Goal: Transaction & Acquisition: Purchase product/service

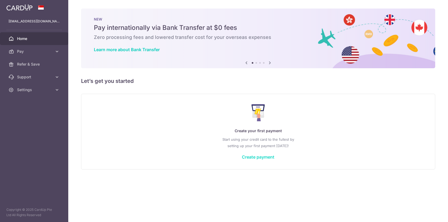
click at [250, 159] on link "Create payment" at bounding box center [258, 156] width 33 height 5
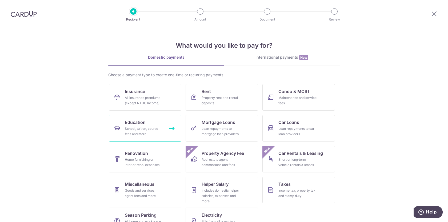
click at [140, 129] on div "School, tuition, course fees and more" at bounding box center [144, 131] width 38 height 11
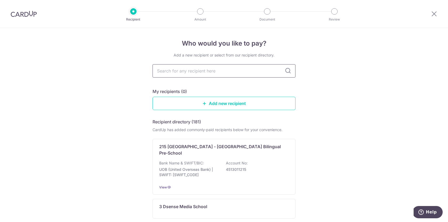
click at [192, 74] on input "text" at bounding box center [223, 70] width 143 height 13
type input "superland"
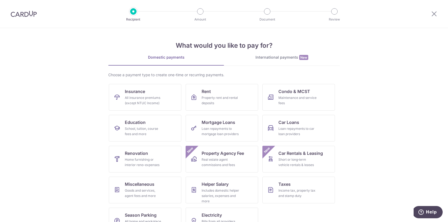
scroll to position [17, 0]
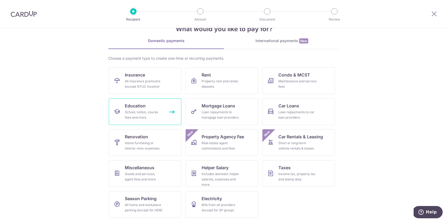
click at [147, 110] on div "School, tuition, course fees and more" at bounding box center [144, 115] width 38 height 11
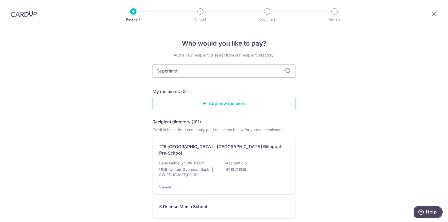
type input "Superland"
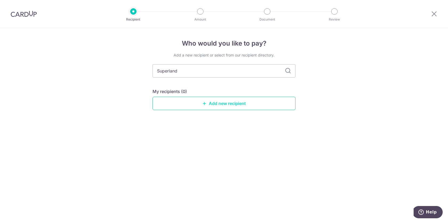
click at [229, 103] on link "Add new recipient" at bounding box center [223, 103] width 143 height 13
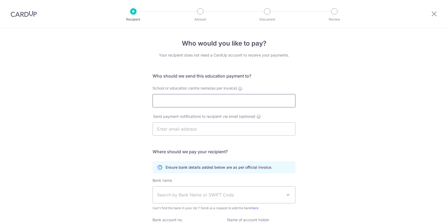
click at [215, 103] on input "School or education centre name(as per invoice)" at bounding box center [223, 100] width 143 height 13
type input "Superland"
click at [216, 130] on input "text" at bounding box center [223, 128] width 143 height 13
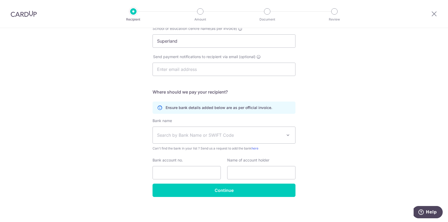
click at [216, 135] on span "Search by Bank Name or SWIFT Code" at bounding box center [219, 135] width 125 height 6
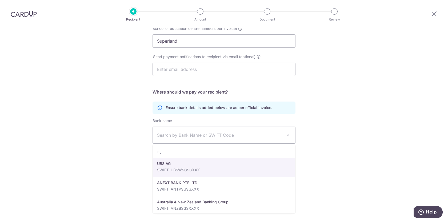
click at [127, 137] on div "Who would you like to pay? Your recipient does not need a CardUp account to rec…" at bounding box center [224, 95] width 448 height 254
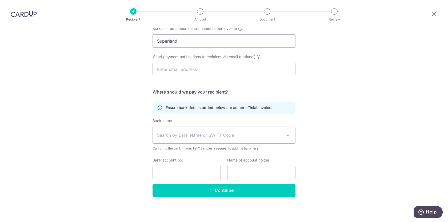
click at [178, 133] on span "Search by Bank Name or SWIFT Code" at bounding box center [219, 135] width 125 height 6
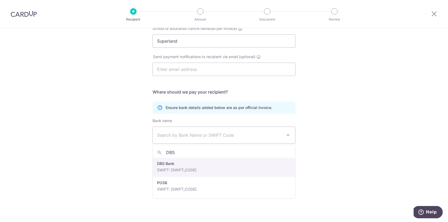
type input "DBS"
select select "6"
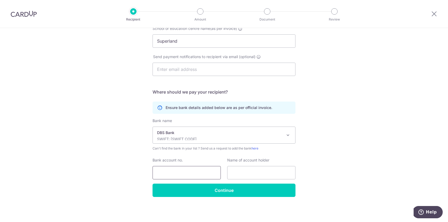
click at [170, 171] on input "Bank account no." at bounding box center [186, 172] width 68 height 13
paste input "0721148749"
type input "0721148749"
click at [251, 172] on input "text" at bounding box center [261, 172] width 68 height 13
paste input "Superland Pre-School(BC) Pte. Ltd."
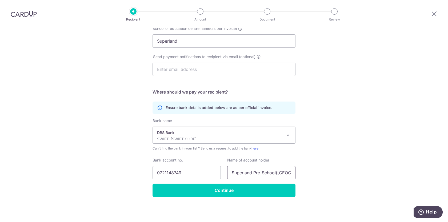
scroll to position [0, 10]
type input "Superland Pre-School(BC) Pte. Ltd."
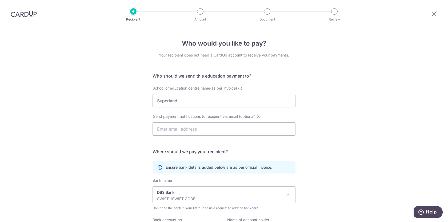
scroll to position [0, 0]
click at [181, 104] on input "Superland" at bounding box center [223, 100] width 143 height 13
click at [202, 99] on input "Superland" at bounding box center [223, 100] width 143 height 13
paste input "Pre-School(BC) Pte. Ltd."
type input "Superland Pre-School(BC) Pte. Ltd."
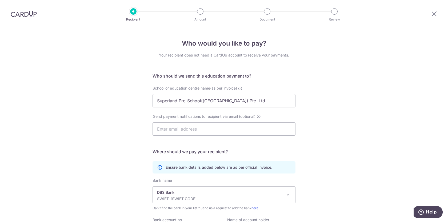
click at [108, 110] on div "Who would you like to pay? Your recipient does not need a CardUp account to rec…" at bounding box center [224, 155] width 448 height 254
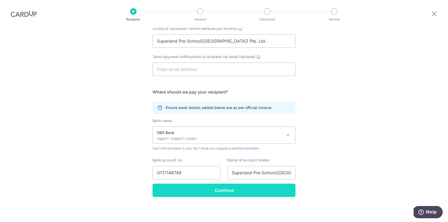
click at [215, 188] on input "Continue" at bounding box center [223, 190] width 143 height 13
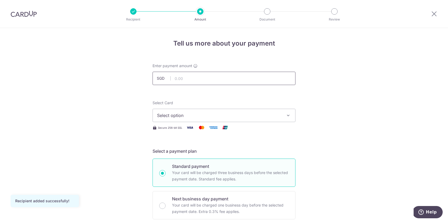
click at [203, 73] on input "text" at bounding box center [223, 78] width 143 height 13
type input "1,962.00"
click at [199, 119] on button "Select option" at bounding box center [223, 115] width 143 height 13
click at [197, 133] on link "Add credit card" at bounding box center [224, 131] width 142 height 10
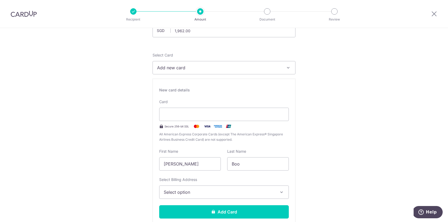
scroll to position [16, 0]
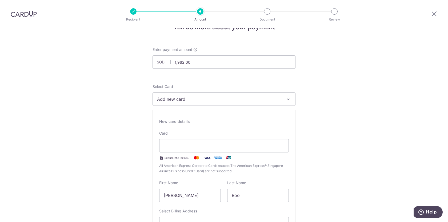
type input "Boo Kuok Liang"
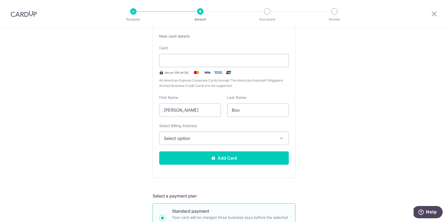
scroll to position [102, 0]
click at [212, 134] on button "Select option" at bounding box center [224, 137] width 130 height 13
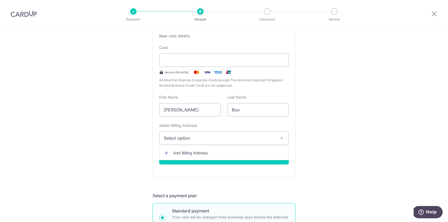
click at [208, 122] on div "New card details Card Secure 256-bit SSL All American Express Corporate Cards (…" at bounding box center [223, 101] width 143 height 153
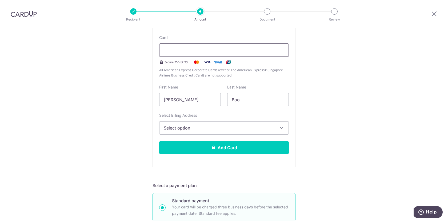
scroll to position [160, 0]
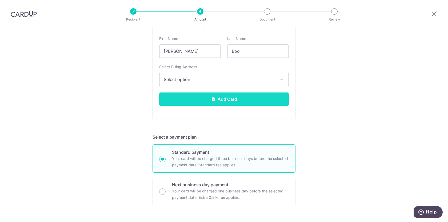
click at [196, 99] on button "Add Card" at bounding box center [224, 98] width 130 height 13
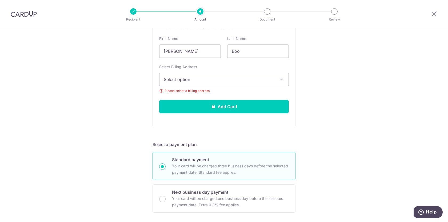
click at [192, 81] on span "Select option" at bounding box center [219, 79] width 111 height 6
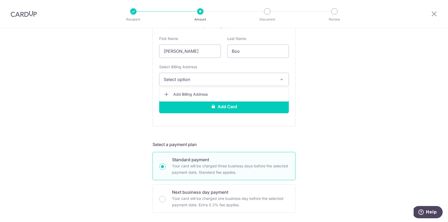
click at [190, 94] on span "Add Billing Address" at bounding box center [228, 94] width 111 height 5
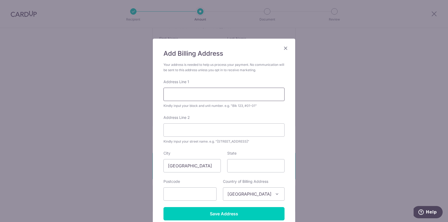
click at [189, 93] on input "Address Line 1" at bounding box center [223, 94] width 121 height 13
type input "182 Canberra Drive"
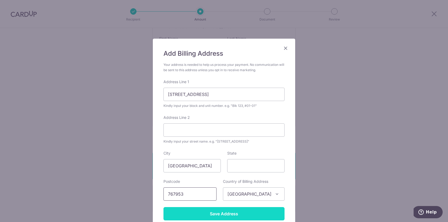
type input "767953"
click at [201, 211] on input "Save Address" at bounding box center [223, 213] width 121 height 13
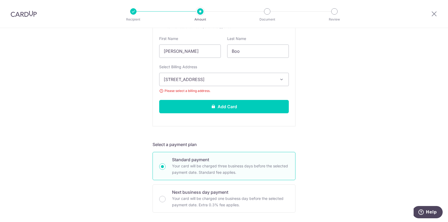
scroll to position [175, 0]
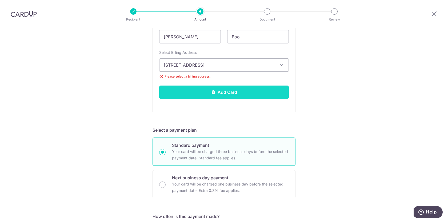
click at [201, 90] on button "Add Card" at bounding box center [224, 92] width 130 height 13
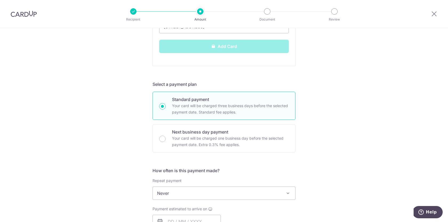
scroll to position [225, 0]
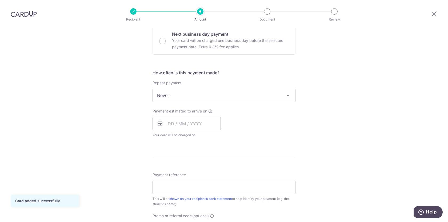
scroll to position [178, 0]
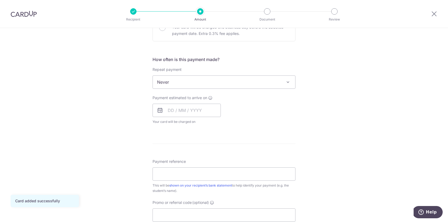
click at [196, 86] on span "Never" at bounding box center [224, 82] width 142 height 13
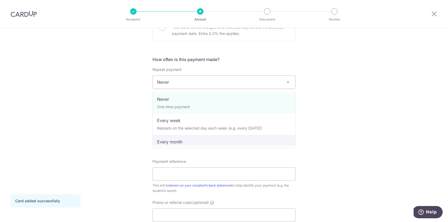
select select "3"
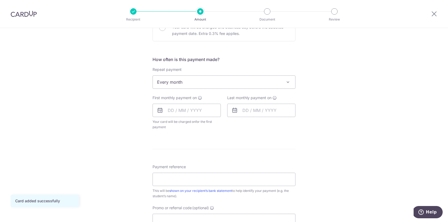
click at [172, 81] on span "Every month" at bounding box center [224, 82] width 142 height 13
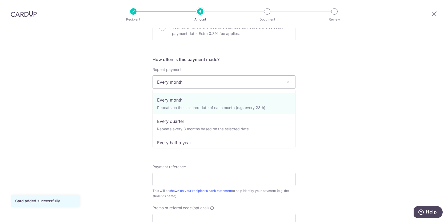
scroll to position [53, 0]
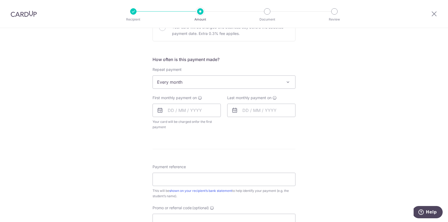
click at [136, 120] on div "Tell us more about your payment Enter payment amount SGD 1,962.00 1962.00 Card …" at bounding box center [224, 93] width 448 height 487
click at [178, 112] on input "text" at bounding box center [186, 110] width 68 height 13
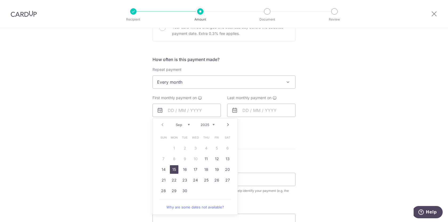
click at [173, 169] on link "15" at bounding box center [174, 169] width 9 height 9
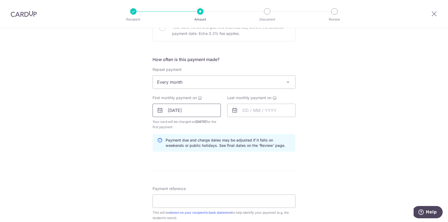
click at [204, 112] on input "[DATE]" at bounding box center [186, 110] width 68 height 13
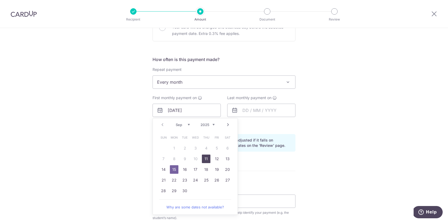
click at [208, 159] on link "11" at bounding box center [206, 159] width 9 height 9
type input "[DATE]"
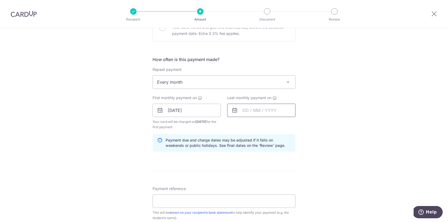
click at [249, 114] on input "text" at bounding box center [261, 110] width 68 height 13
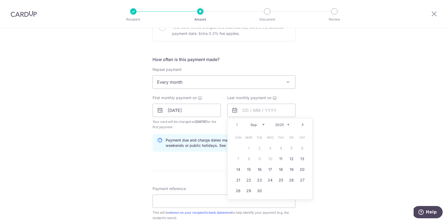
click at [302, 124] on link "Next" at bounding box center [302, 125] width 6 height 6
click at [281, 169] on link "18" at bounding box center [280, 169] width 9 height 9
type input "[DATE]"
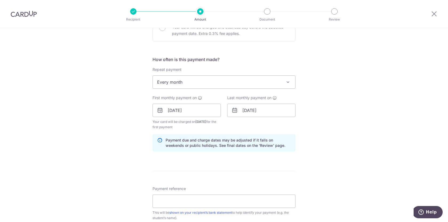
click at [320, 109] on div "Tell us more about your payment Enter payment amount SGD 1,962.00 1962.00 Card …" at bounding box center [224, 104] width 448 height 509
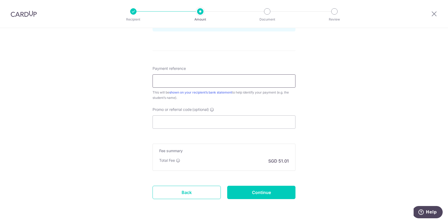
scroll to position [307, 0]
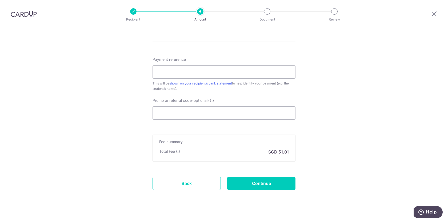
click at [178, 149] on div "Total Fee This fee contributes to keeping our service secure and reliable, and …" at bounding box center [169, 151] width 21 height 5
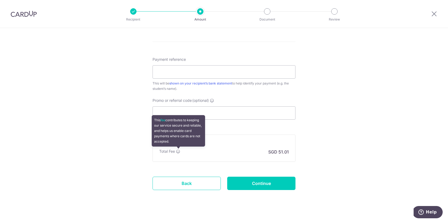
click at [178, 150] on icon at bounding box center [178, 151] width 4 height 4
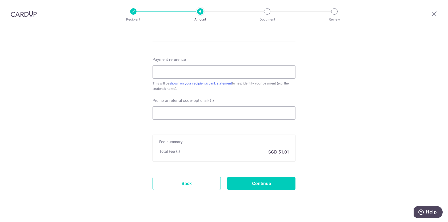
click at [206, 151] on div "Total Fee SGD 51.01" at bounding box center [224, 152] width 130 height 6
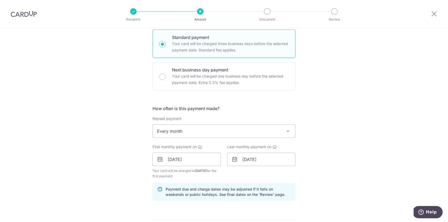
scroll to position [315, 0]
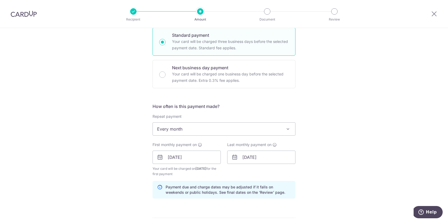
scroll to position [0, 0]
